Goal: Transaction & Acquisition: Register for event/course

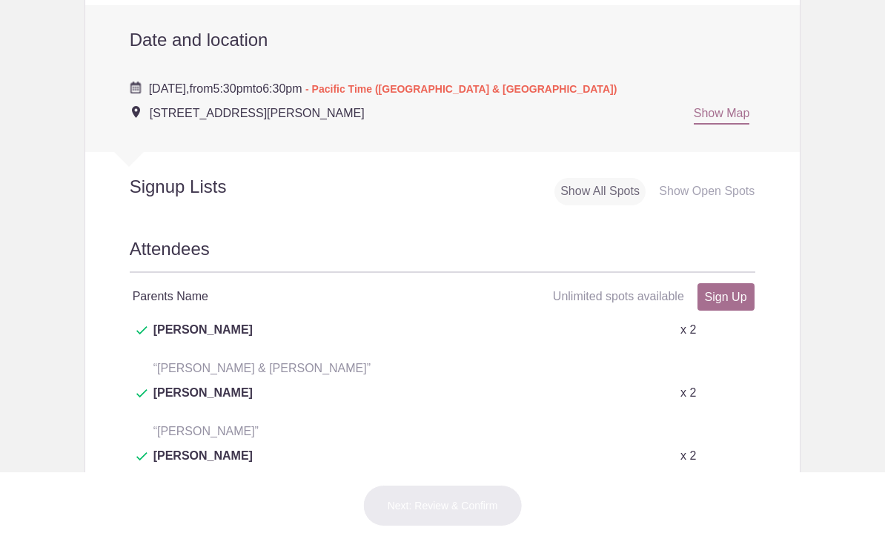
scroll to position [492, 0]
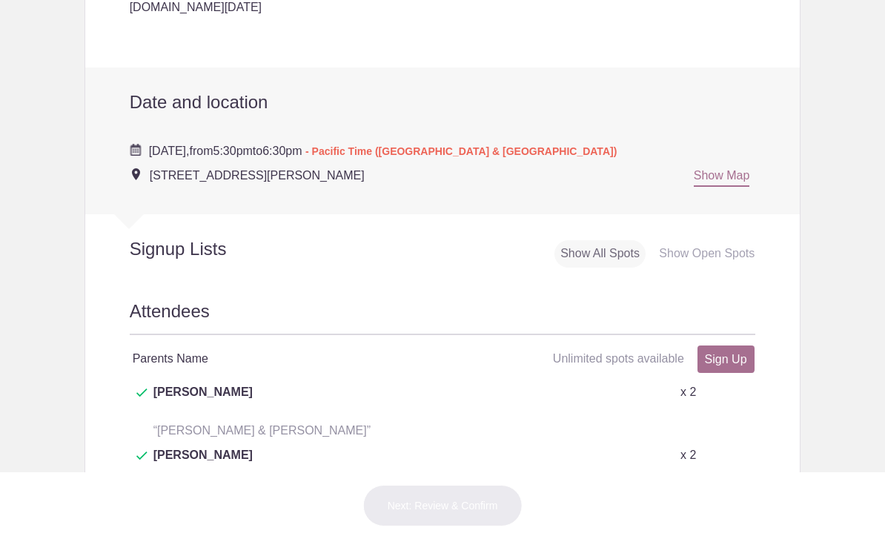
click at [743, 354] on link "Sign Up" at bounding box center [726, 358] width 57 height 27
type input "1"
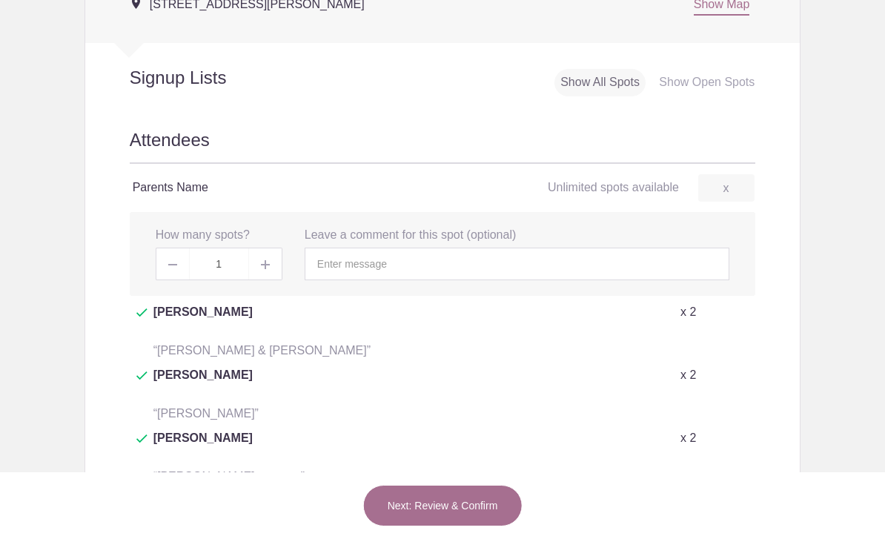
scroll to position [669, 0]
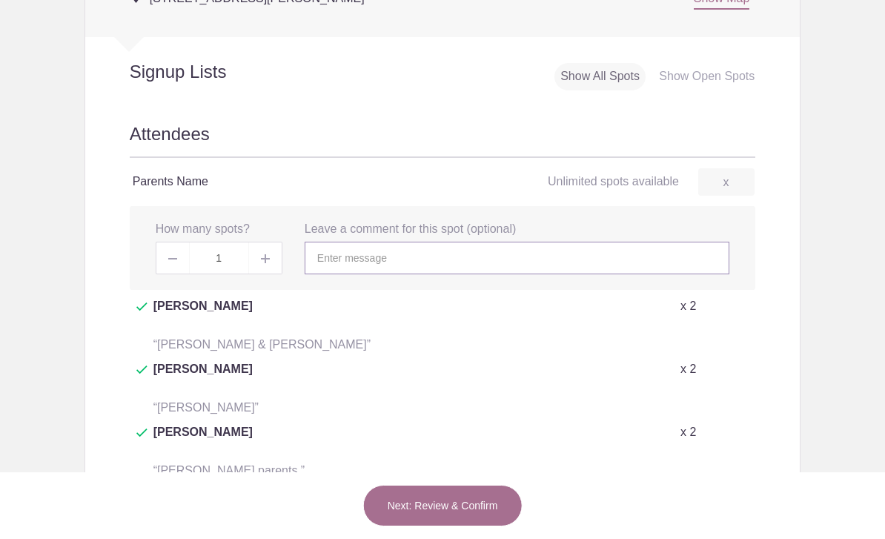
click at [692, 258] on input "text" at bounding box center [517, 258] width 425 height 33
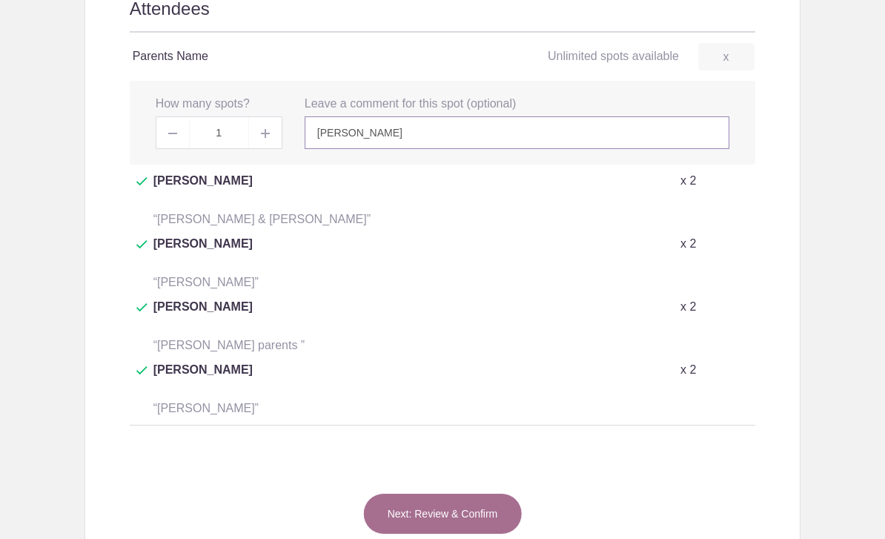
scroll to position [844, 0]
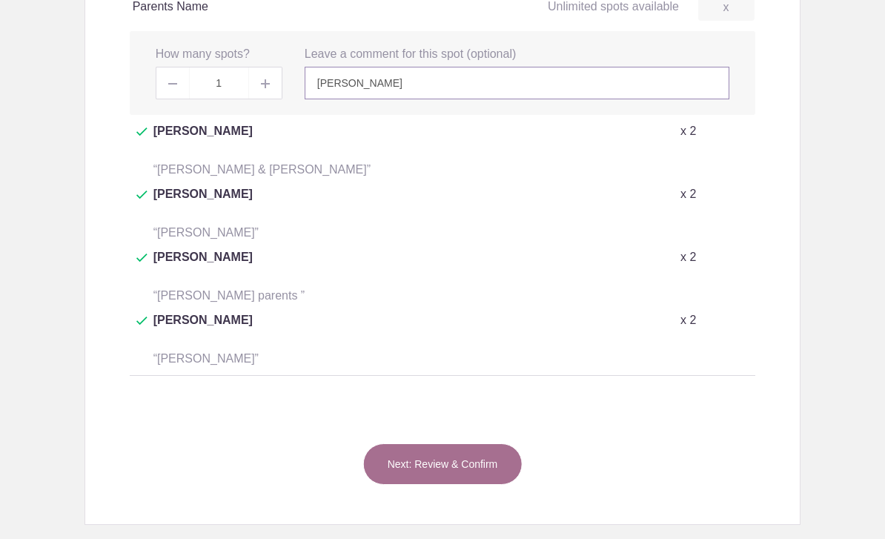
type input "[PERSON_NAME]"
click at [474, 443] on button "Next: Review & Confirm" at bounding box center [442, 464] width 159 height 42
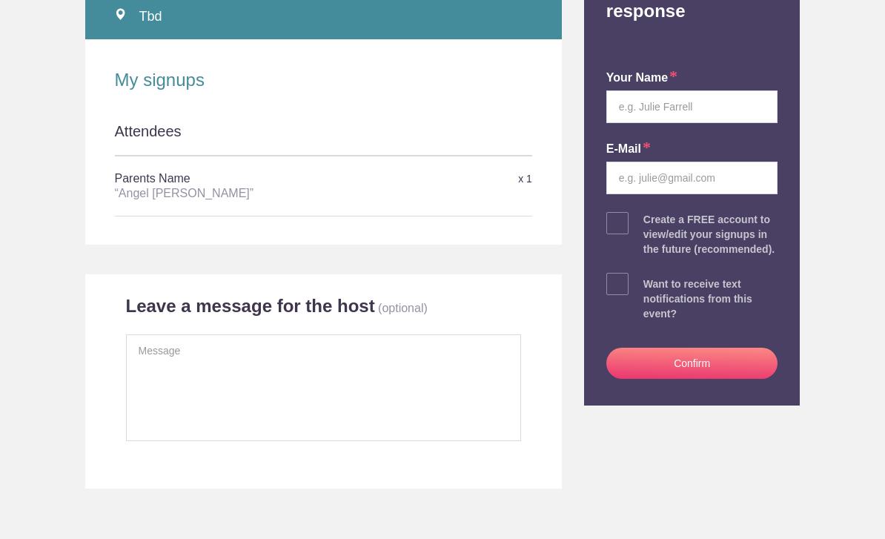
scroll to position [214, 0]
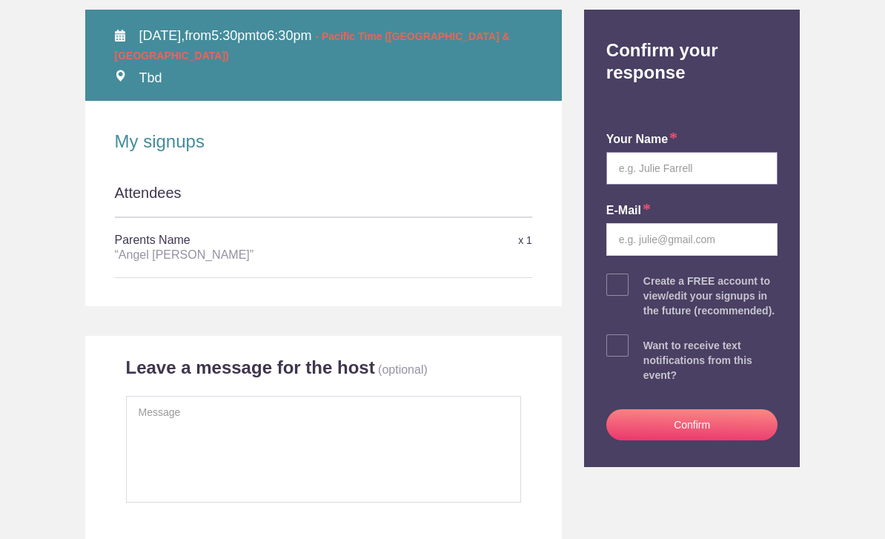
click at [704, 173] on input "text" at bounding box center [692, 168] width 172 height 33
type input "[PERSON_NAME]"
click at [679, 228] on input "email" at bounding box center [692, 239] width 172 height 33
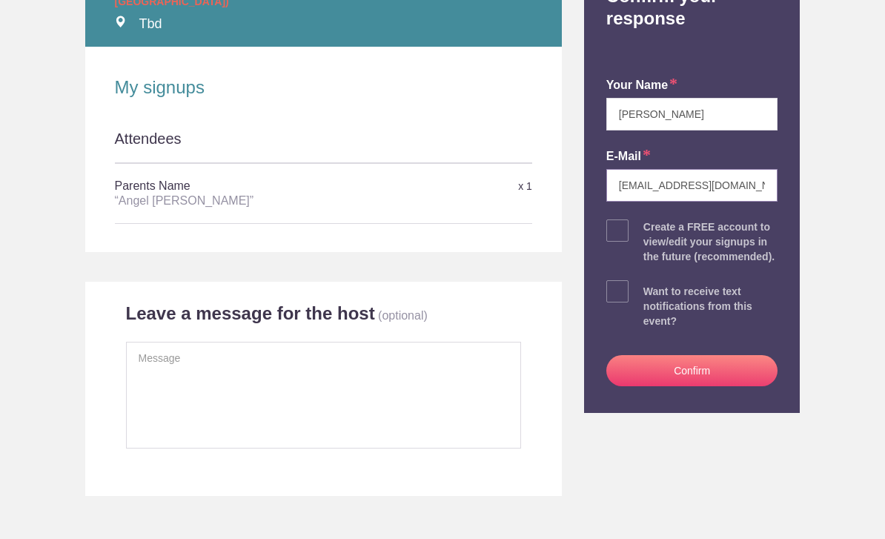
scroll to position [271, 0]
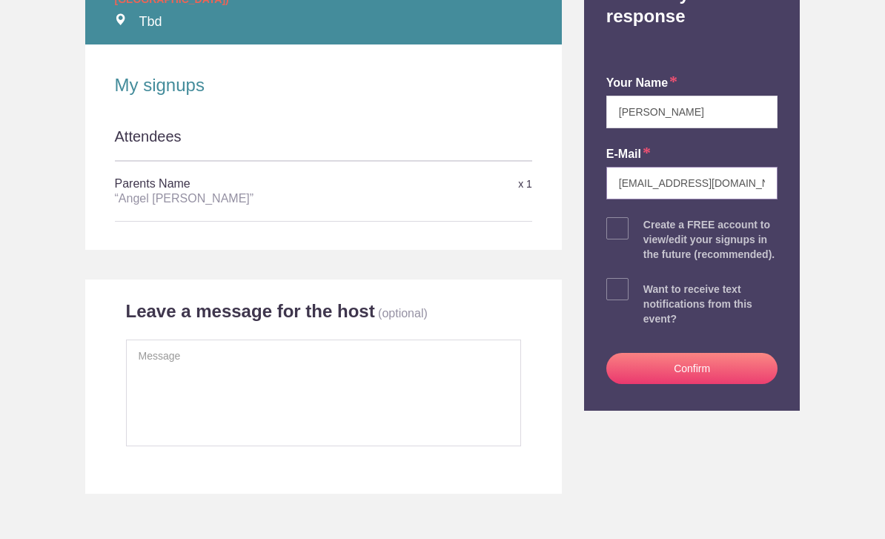
type input "[EMAIL_ADDRESS][DOMAIN_NAME]"
click at [761, 367] on button "Confirm" at bounding box center [692, 368] width 172 height 31
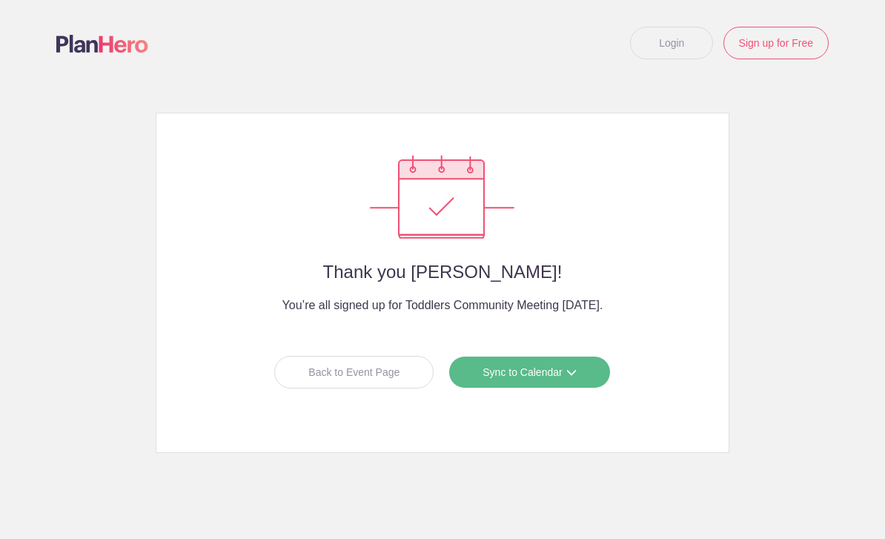
click at [543, 380] on link "Sync to Calendar" at bounding box center [530, 372] width 162 height 33
